Goal: Navigation & Orientation: Find specific page/section

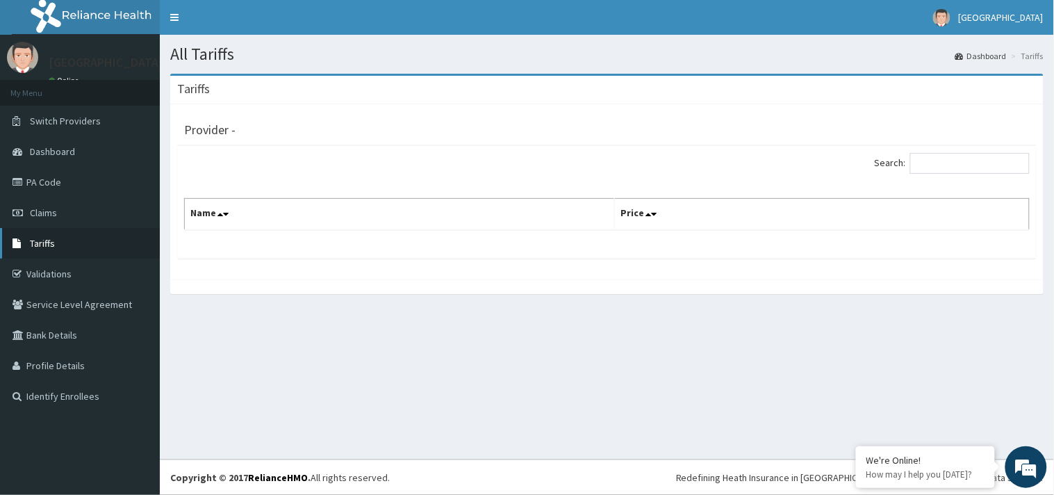
click at [51, 238] on span "Tariffs" at bounding box center [42, 243] width 25 height 13
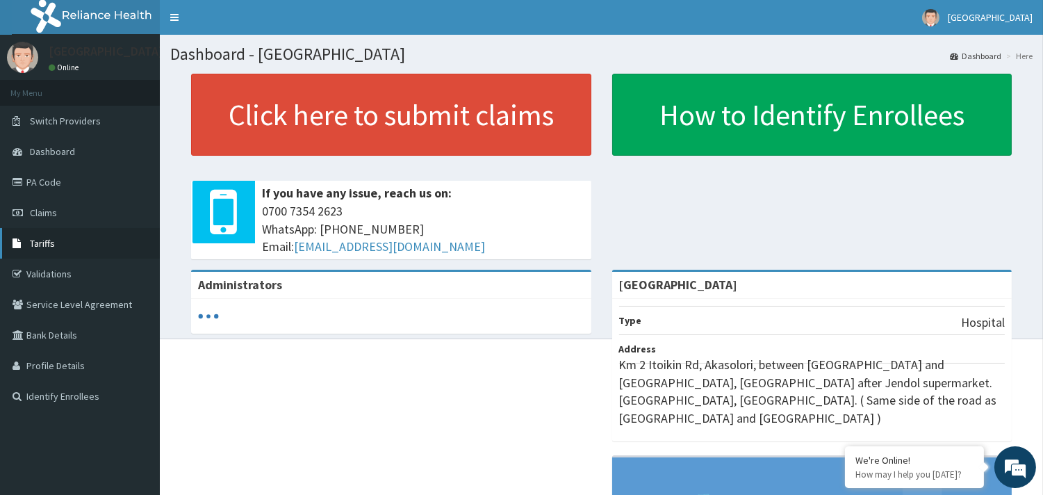
click at [38, 252] on link "Tariffs" at bounding box center [80, 243] width 160 height 31
